Goal: Communication & Community: Ask a question

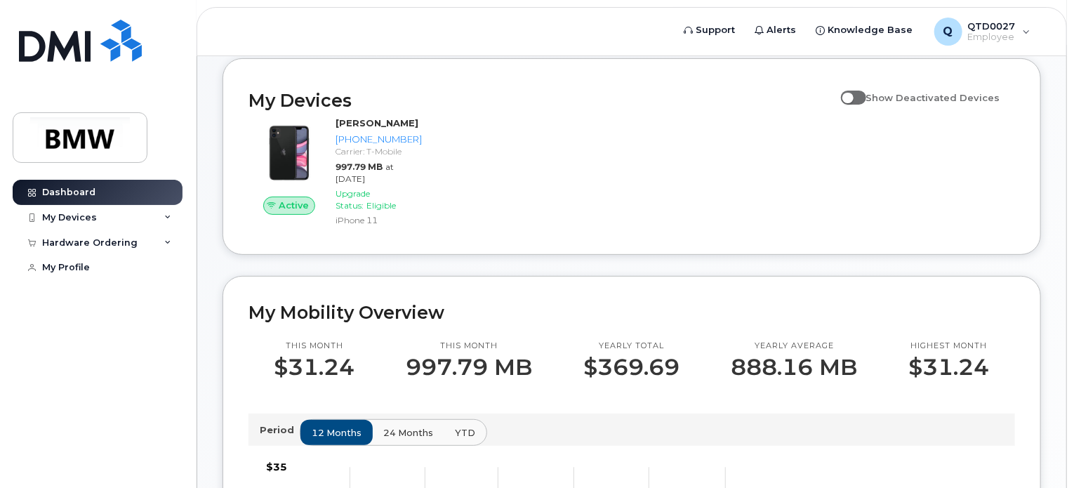
scroll to position [140, 0]
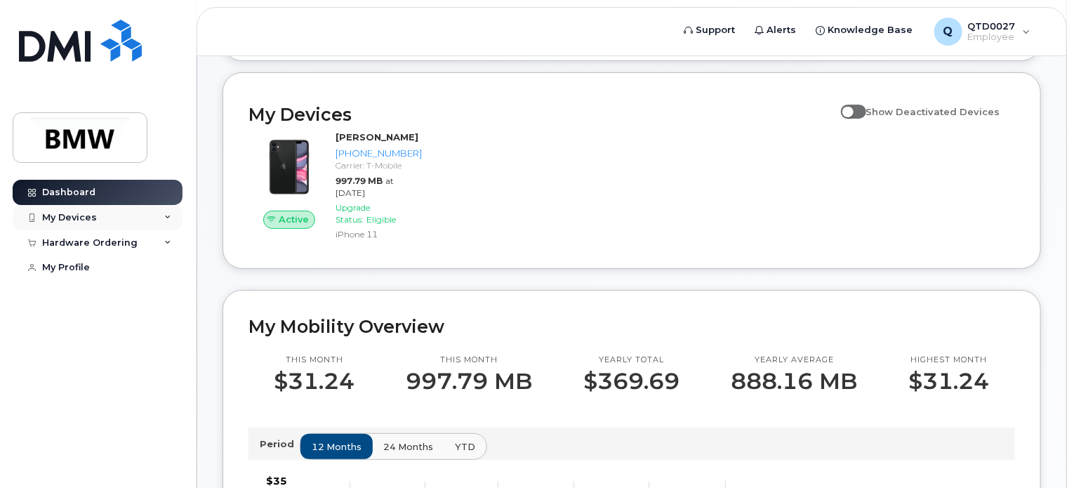
click at [83, 225] on div "My Devices" at bounding box center [98, 217] width 170 height 25
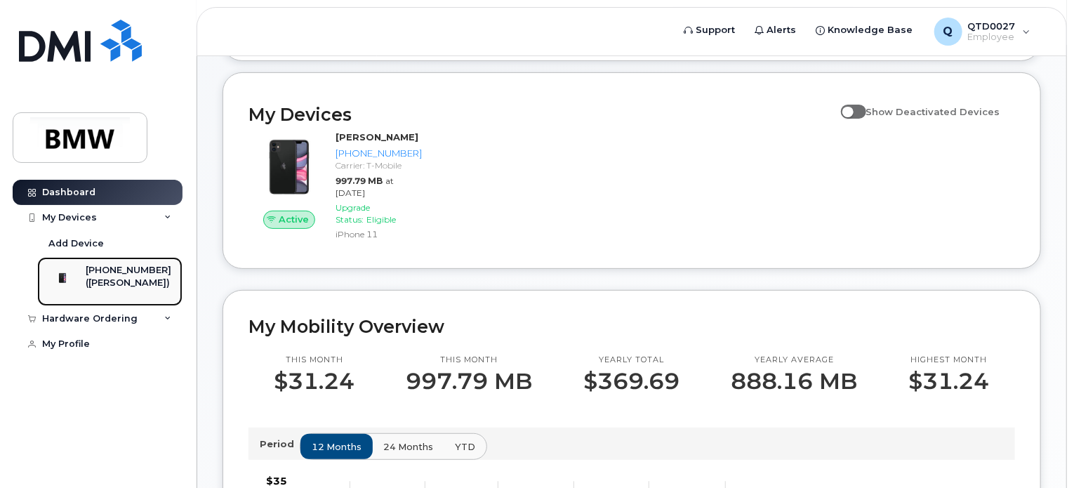
click at [70, 283] on img at bounding box center [62, 278] width 14 height 14
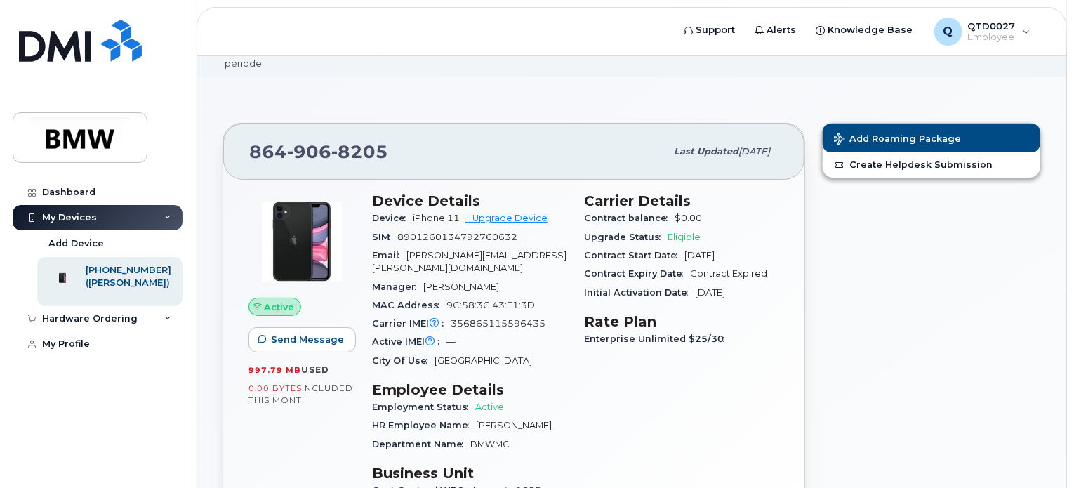
scroll to position [140, 0]
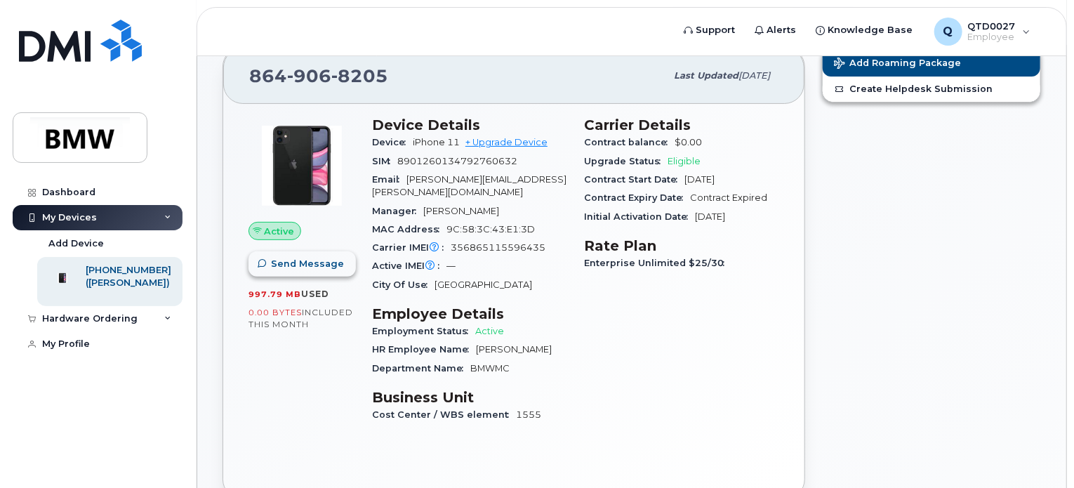
click at [336, 257] on span "Send Message" at bounding box center [307, 263] width 73 height 13
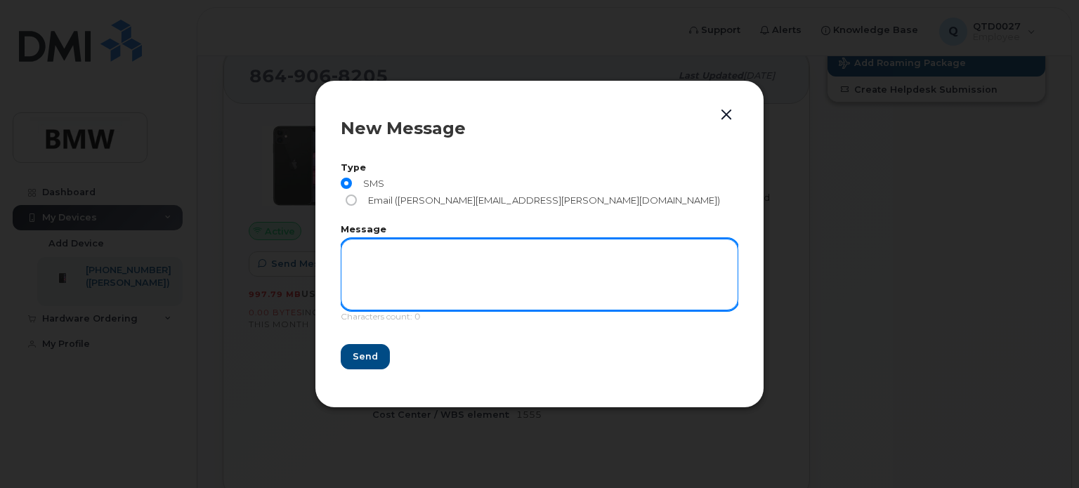
click at [356, 261] on textarea at bounding box center [539, 275] width 397 height 72
type textarea "hi"
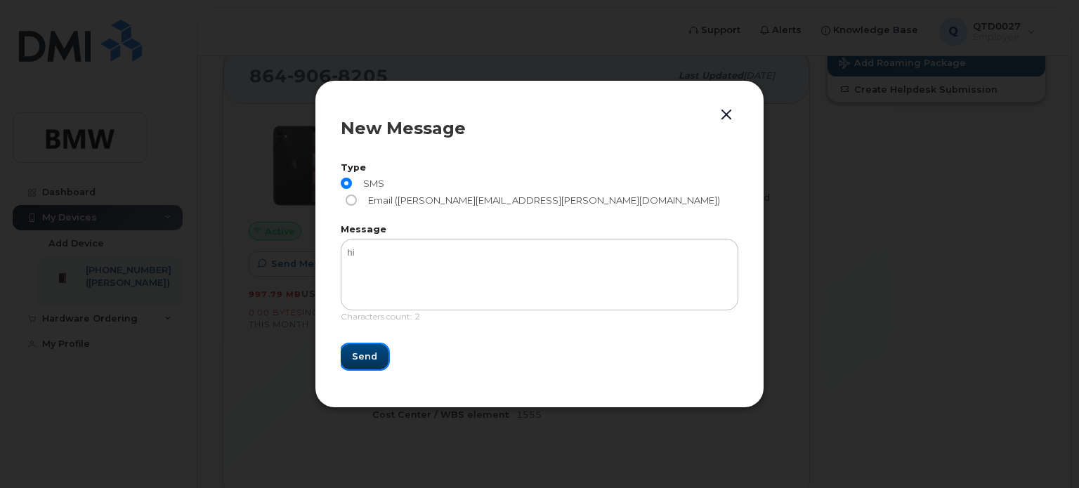
click at [371, 353] on span "Send" at bounding box center [364, 356] width 25 height 13
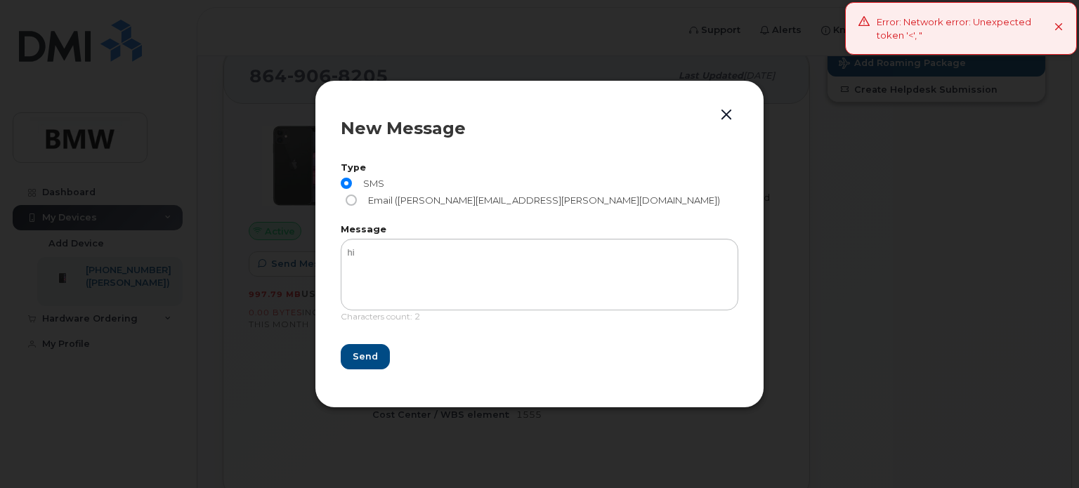
click at [1063, 26] on div "Error: Network error: Unexpected token '<', "" at bounding box center [961, 28] width 232 height 53
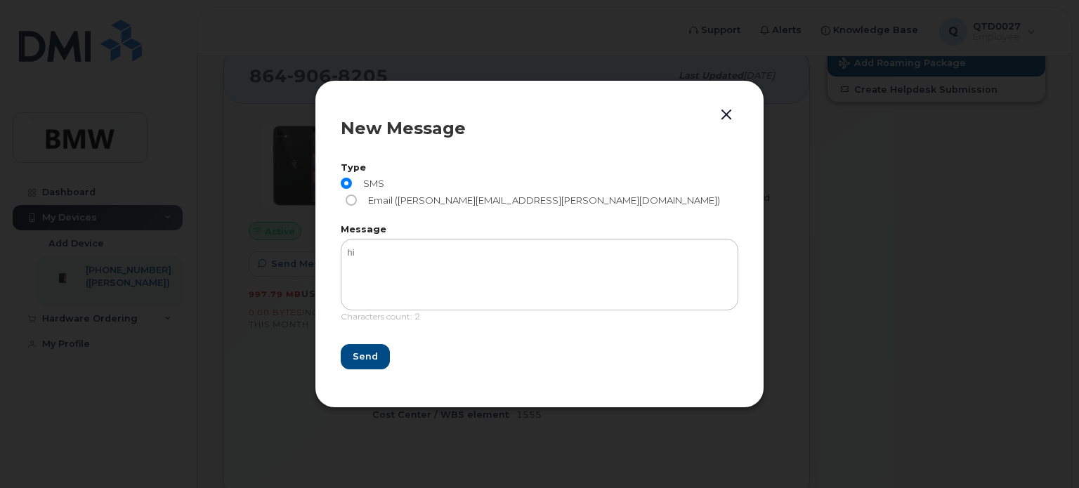
click at [727, 125] on button "button" at bounding box center [726, 115] width 21 height 20
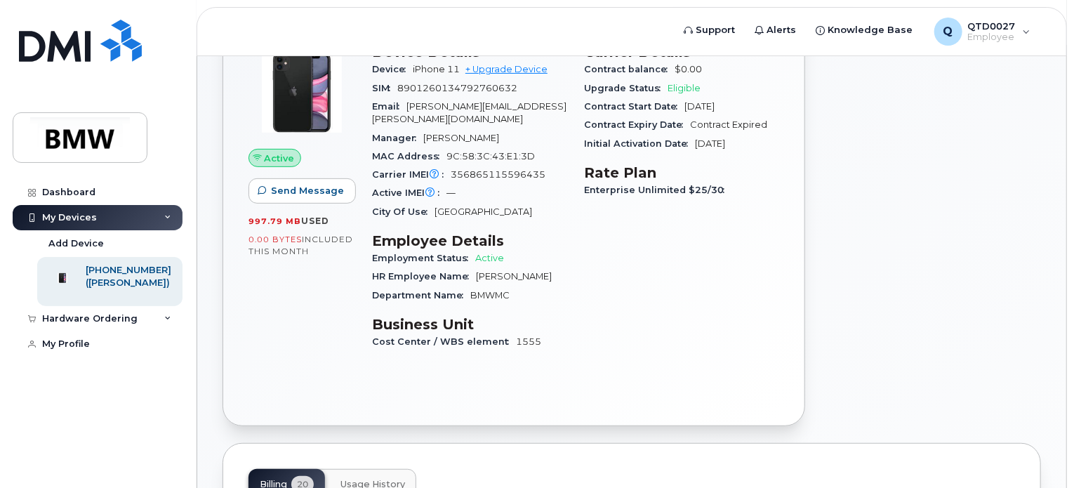
scroll to position [211, 0]
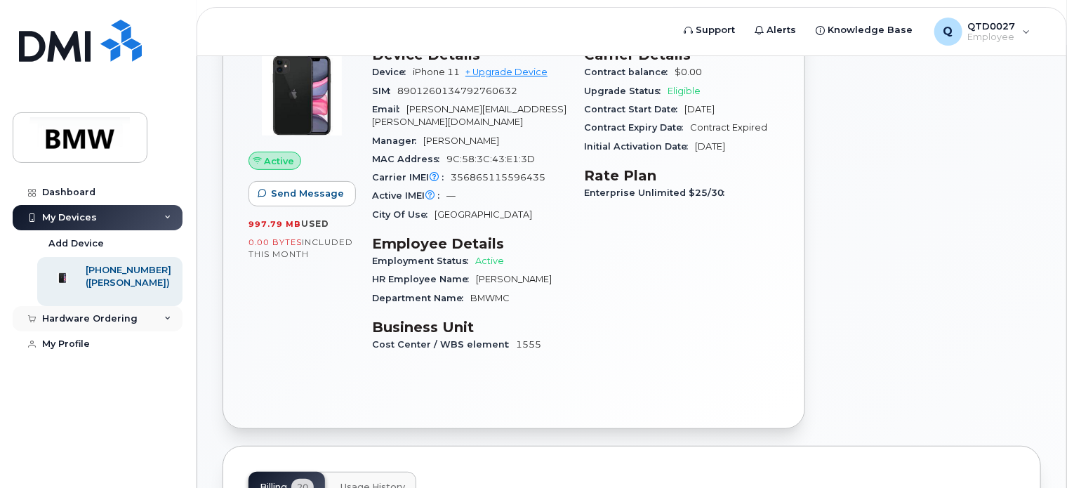
click at [138, 331] on div "Hardware Ordering" at bounding box center [98, 318] width 170 height 25
click at [74, 376] on div "My Profile" at bounding box center [66, 370] width 48 height 11
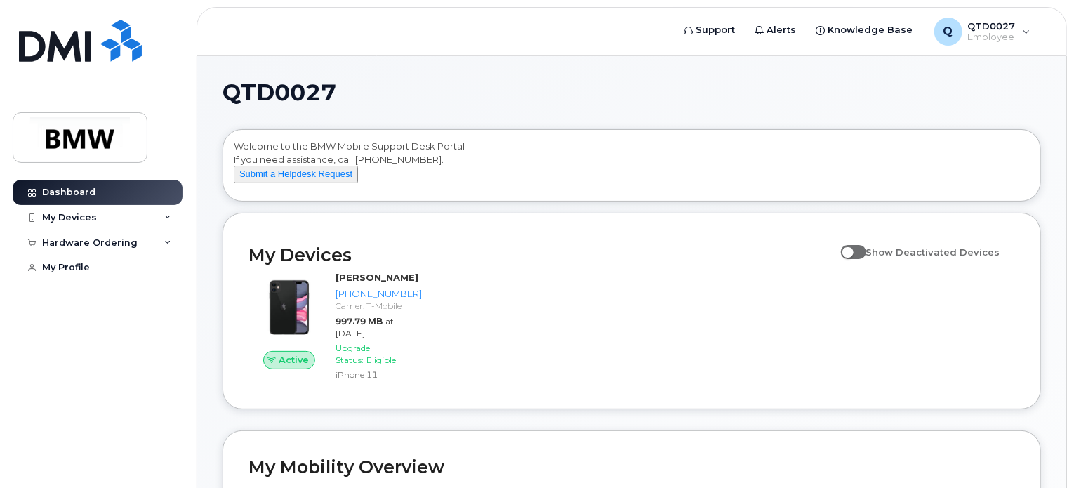
click at [866, 259] on span at bounding box center [853, 252] width 25 height 14
click at [852, 250] on input "Show Deactivated Devices" at bounding box center [846, 244] width 11 height 11
checkbox input "true"
click at [1027, 35] on div "Q QTD0027 Employee" at bounding box center [983, 32] width 116 height 28
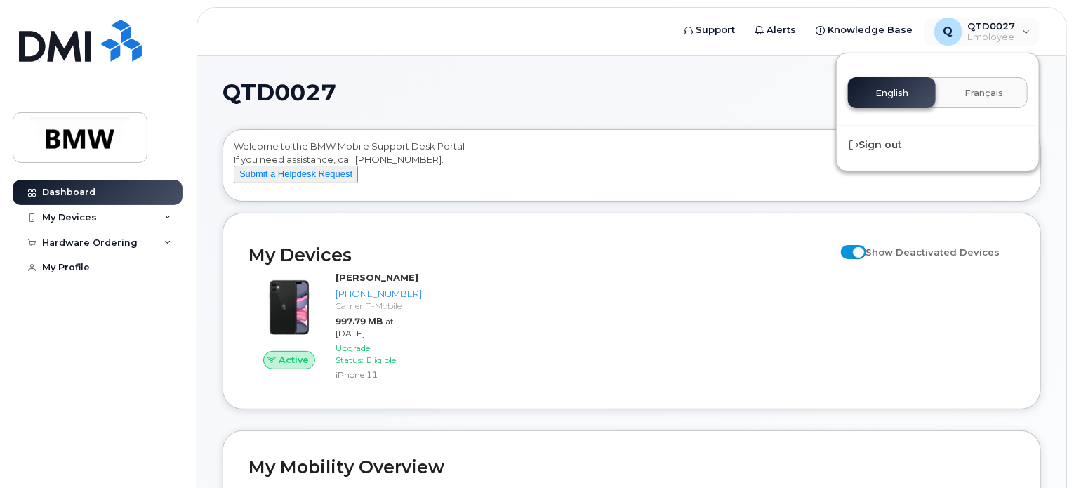
click at [683, 100] on h1 "QTD0027" at bounding box center [629, 92] width 812 height 22
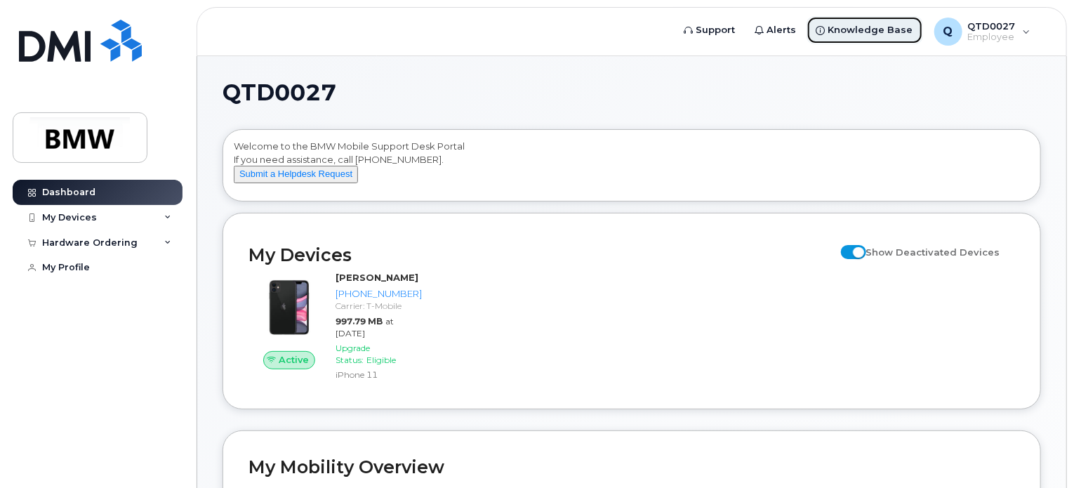
click at [876, 26] on span "Knowledge Base" at bounding box center [871, 30] width 85 height 14
click at [340, 183] on button "Submit a Helpdesk Request" at bounding box center [296, 175] width 124 height 18
click at [107, 241] on div "Hardware Ordering" at bounding box center [89, 242] width 95 height 11
click at [108, 221] on div "My Devices" at bounding box center [98, 217] width 170 height 25
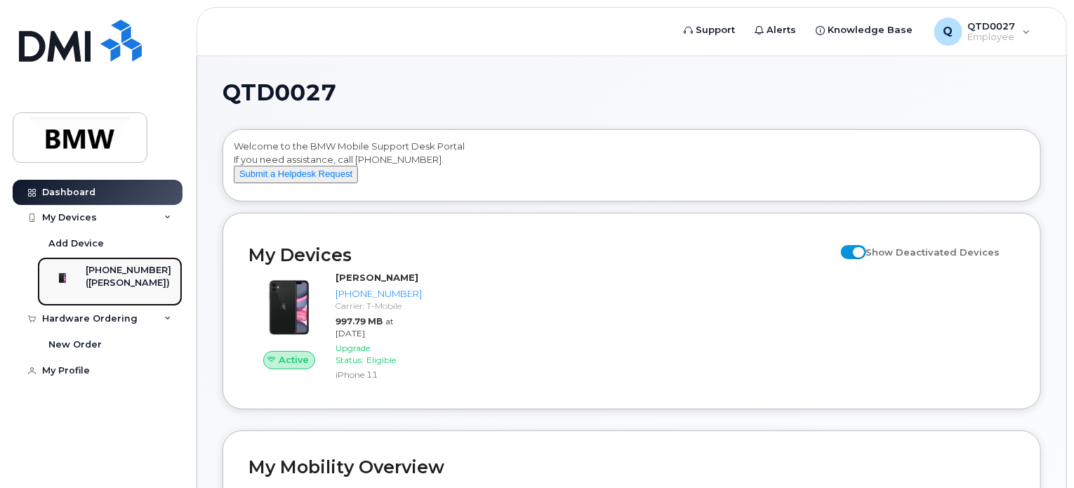
click at [143, 275] on div "[PHONE_NUMBER]" at bounding box center [129, 270] width 86 height 13
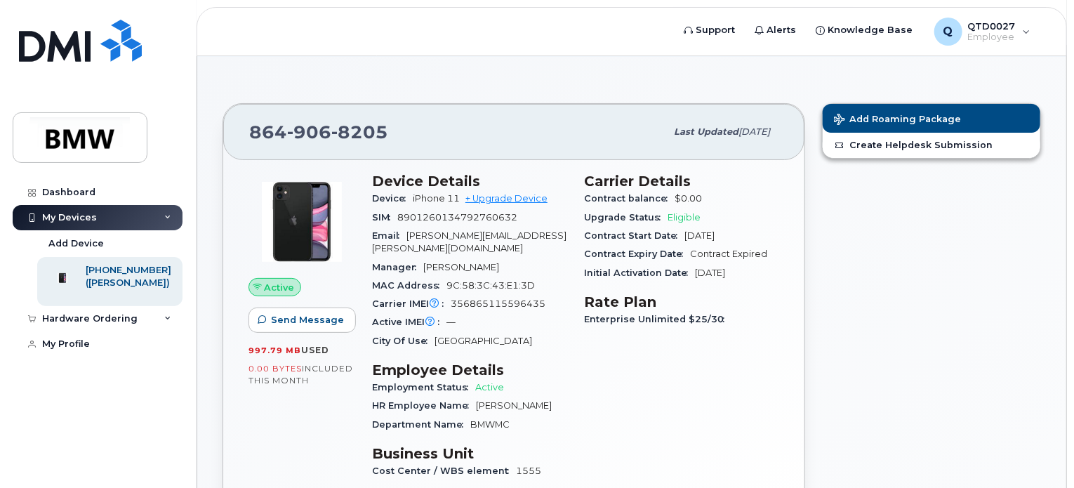
scroll to position [70, 0]
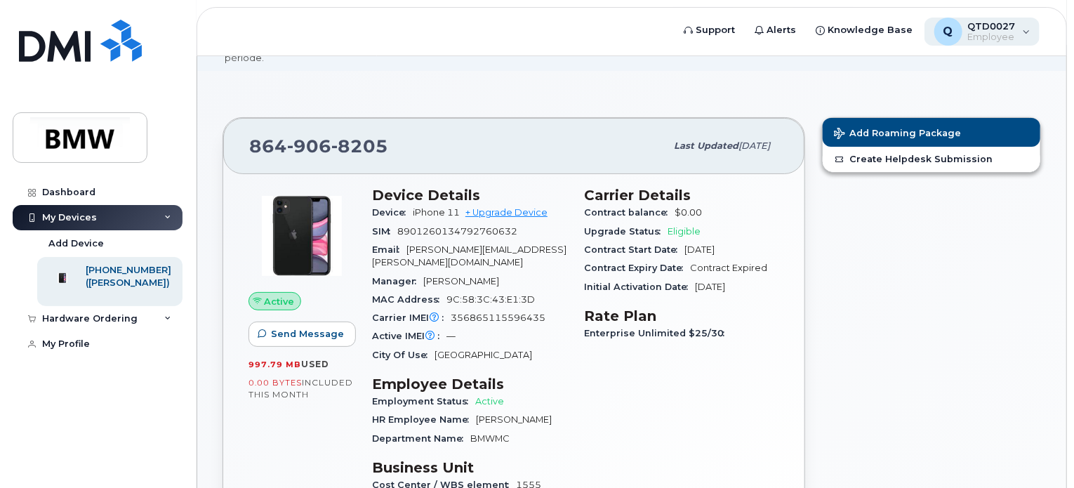
click at [986, 25] on span "QTD0027" at bounding box center [992, 25] width 48 height 11
